Goal: Task Accomplishment & Management: Manage account settings

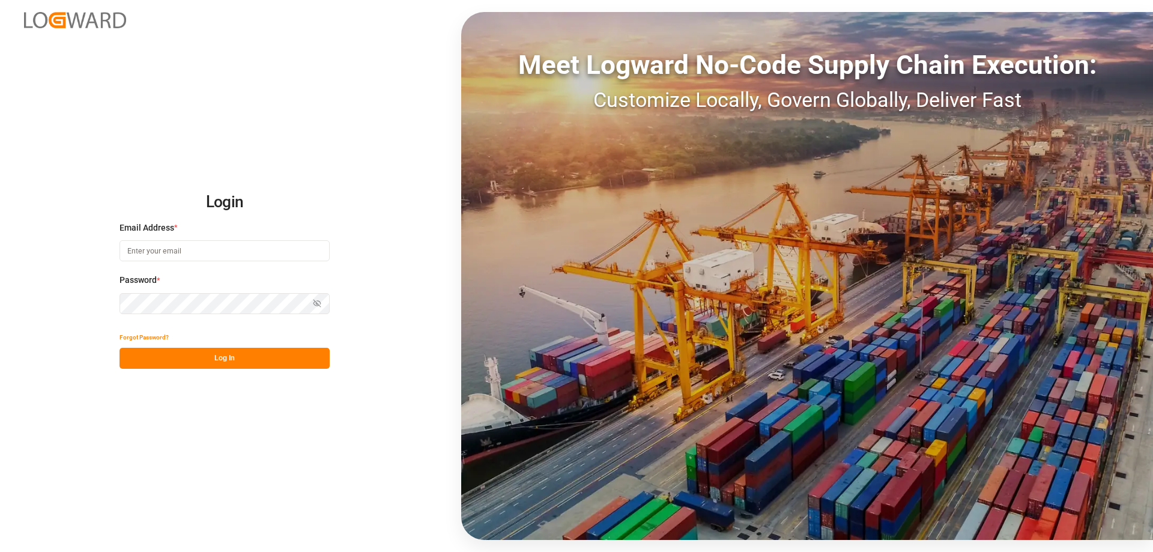
click at [171, 248] on input at bounding box center [224, 250] width 210 height 21
type input "[EMAIL_ADDRESS][DOMAIN_NAME]"
click at [223, 358] on button "Log In" at bounding box center [224, 358] width 210 height 21
